Goal: Navigation & Orientation: Find specific page/section

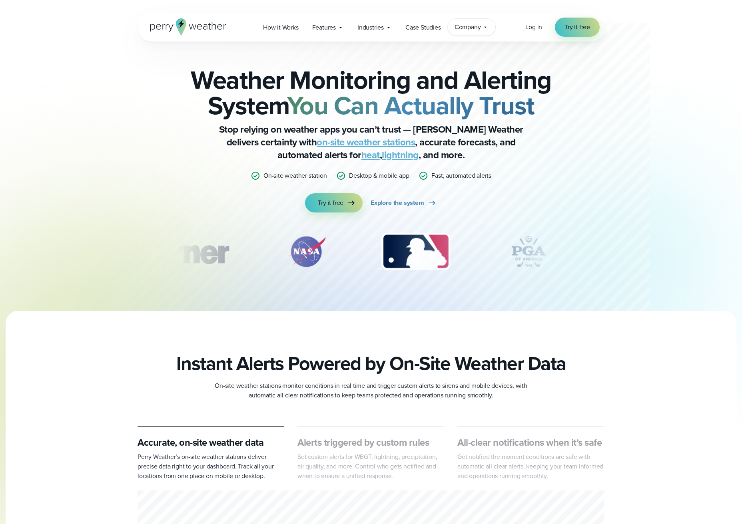
click at [479, 23] on span "Company" at bounding box center [467, 27] width 26 height 10
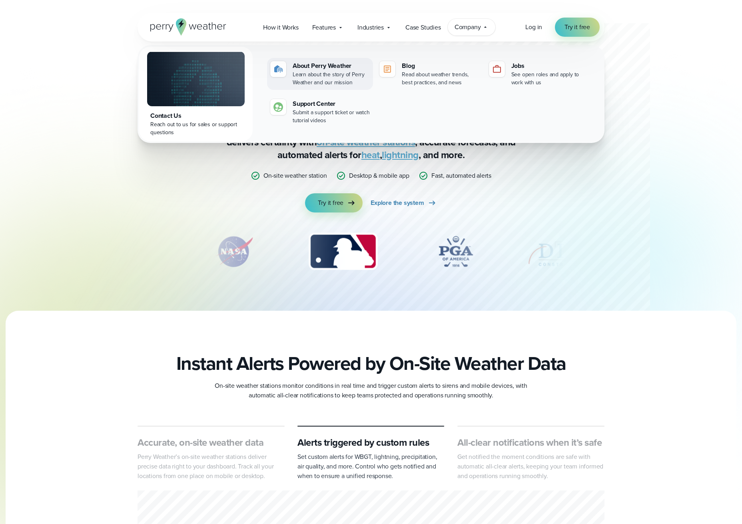
click at [339, 73] on div "Learn about the story of Perry Weather and our mission" at bounding box center [331, 79] width 77 height 16
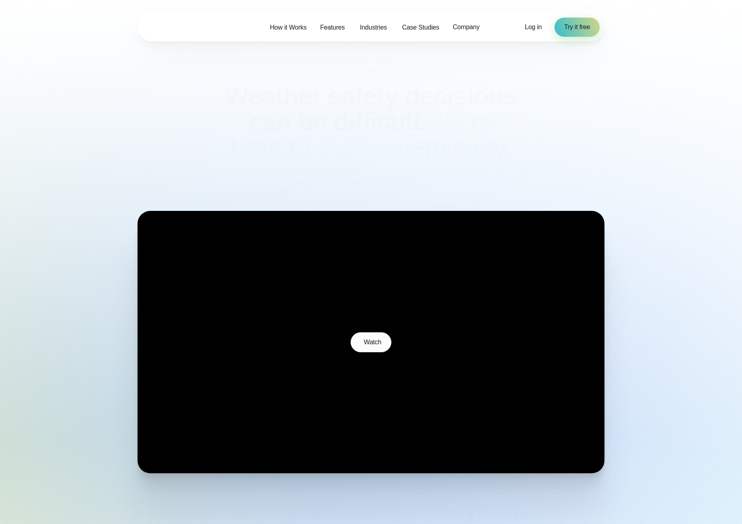
click at [458, 32] on div "Company Contact Us Reach out to us for sales or support questions" at bounding box center [467, 27] width 42 height 17
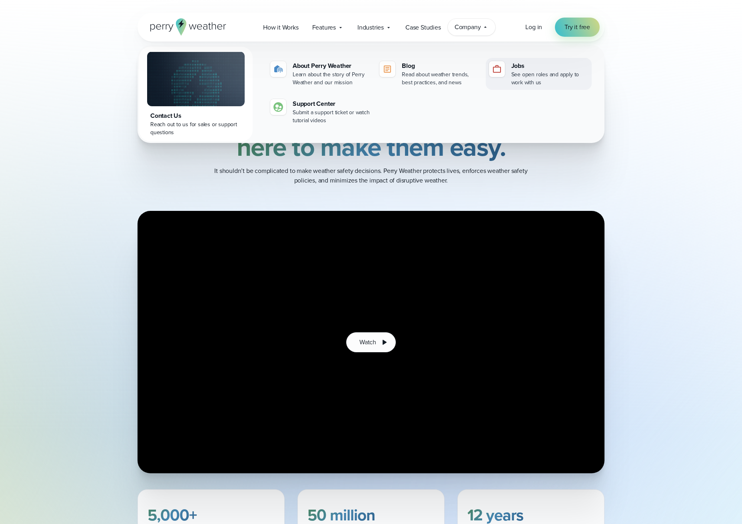
click at [545, 76] on div "See open roles and apply to work with us" at bounding box center [549, 79] width 77 height 16
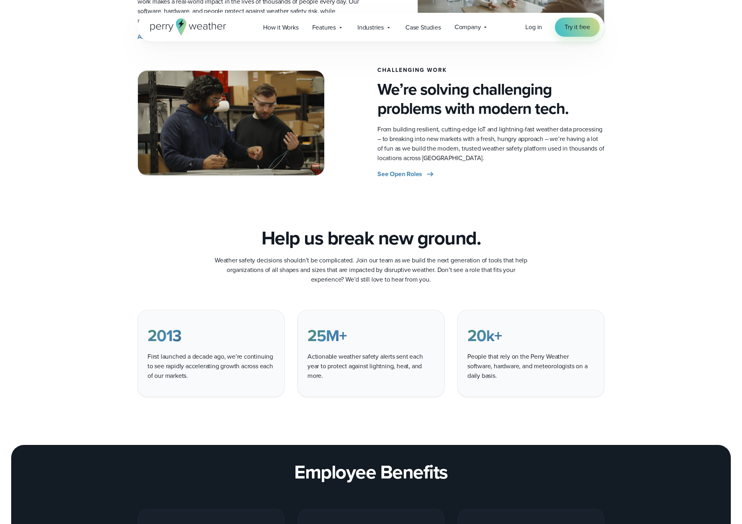
scroll to position [382, 0]
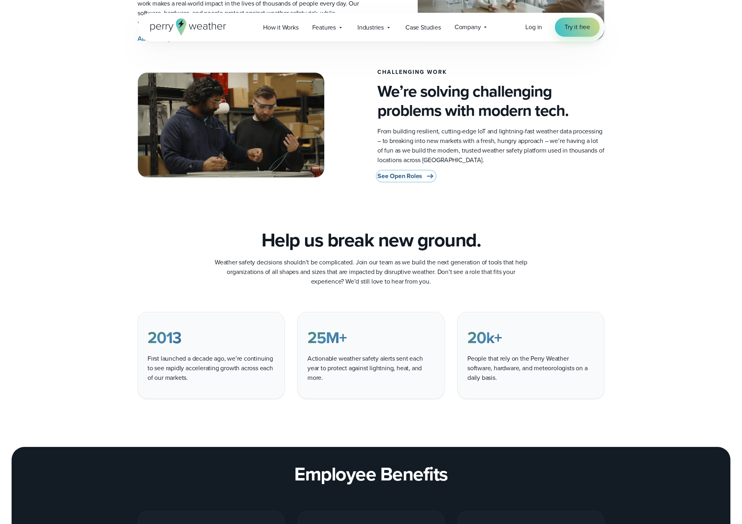
click at [420, 180] on span "See Open Roles" at bounding box center [399, 176] width 45 height 10
